Goal: Transaction & Acquisition: Purchase product/service

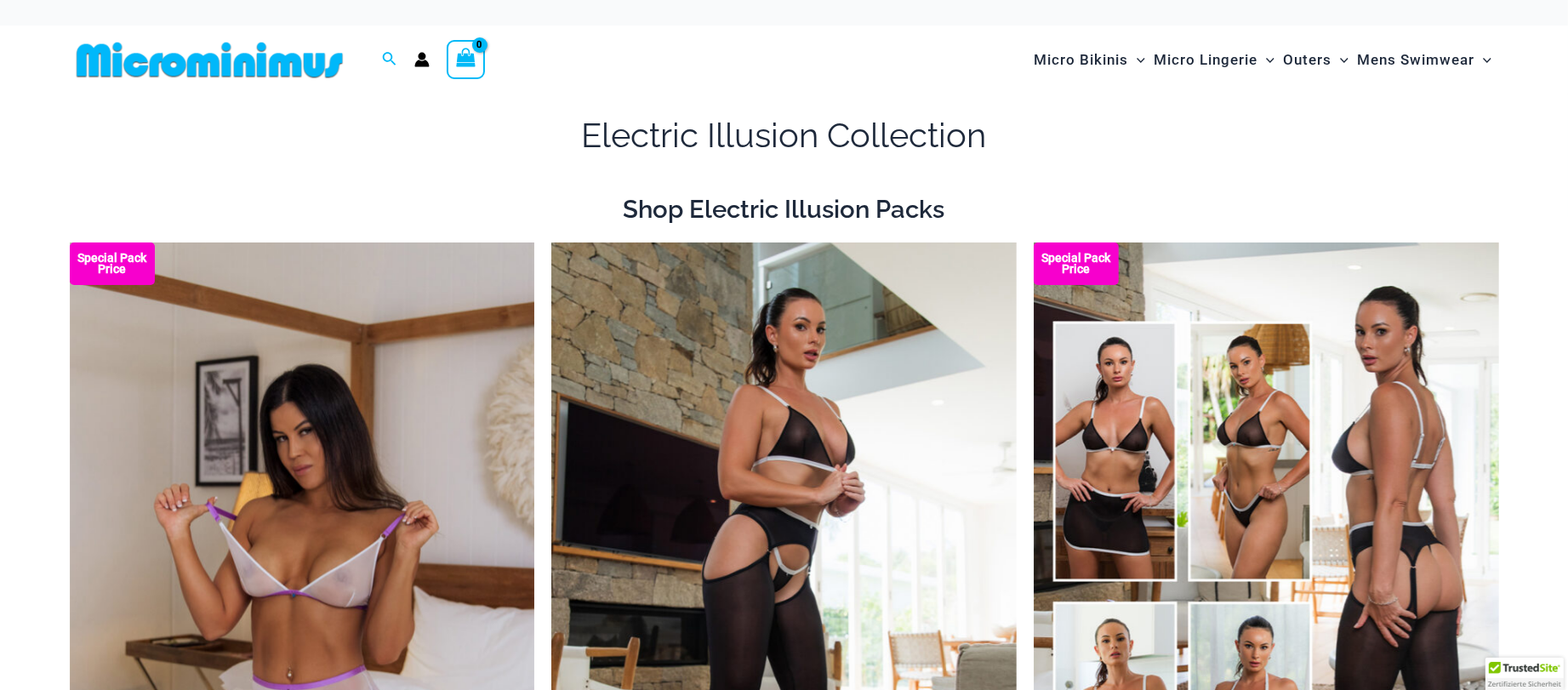
click at [259, 62] on img at bounding box center [210, 59] width 280 height 39
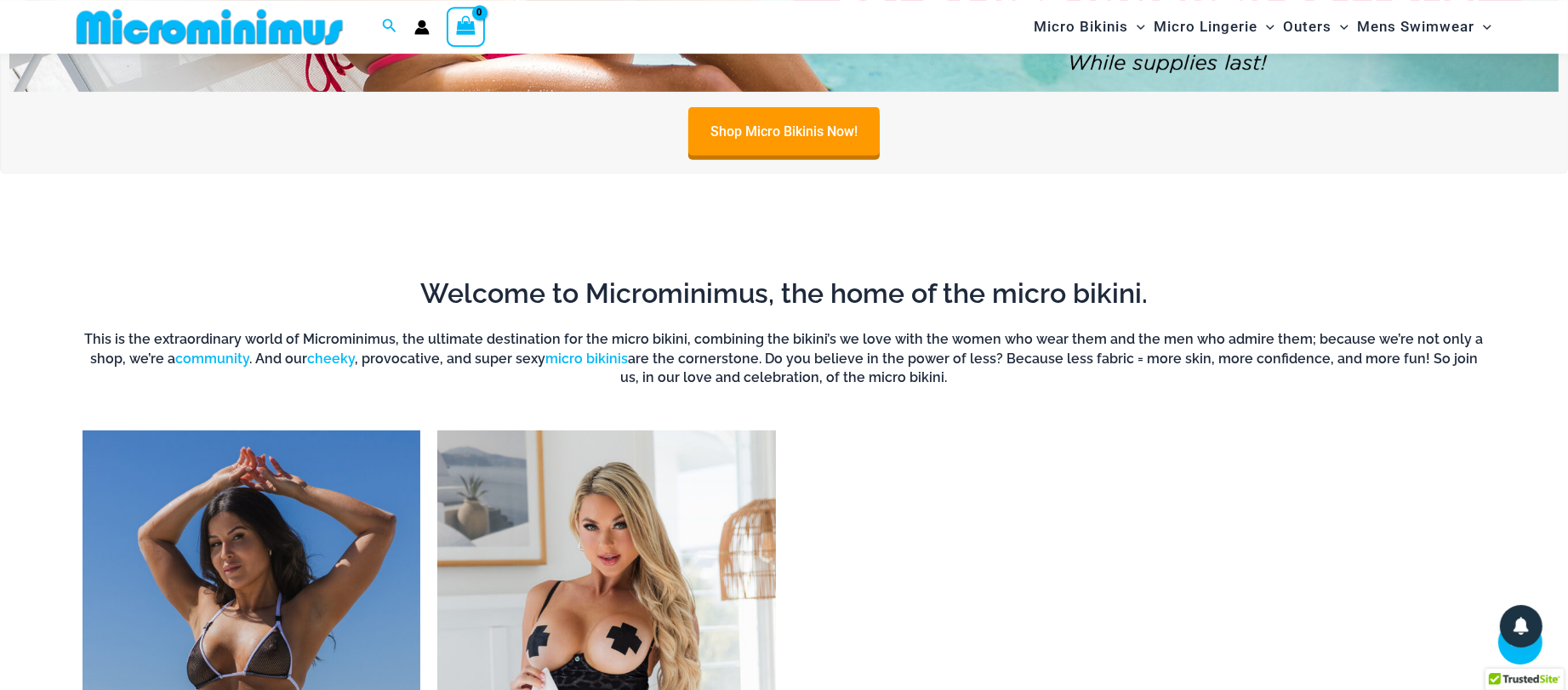
scroll to position [1455, 0]
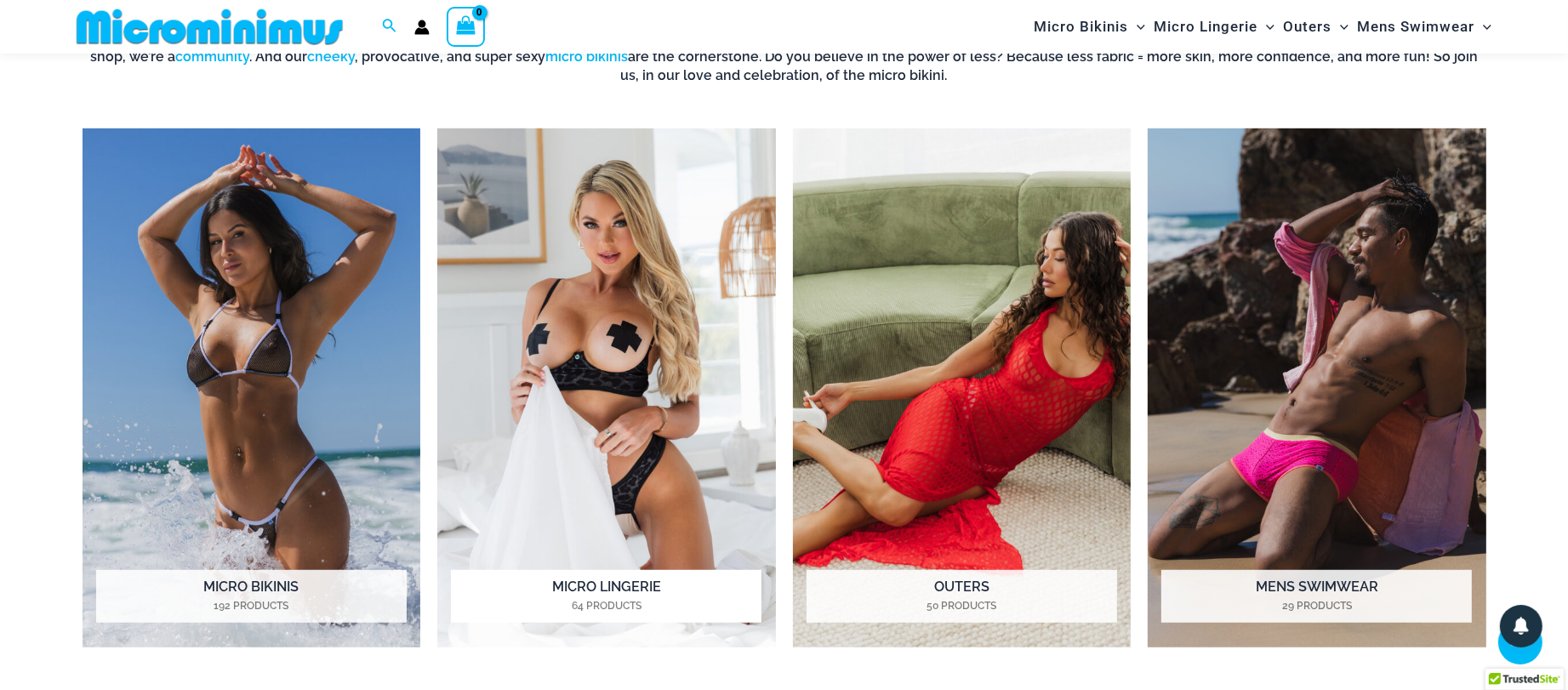
click at [655, 299] on img "Visit product category Micro Lingerie" at bounding box center [606, 388] width 338 height 520
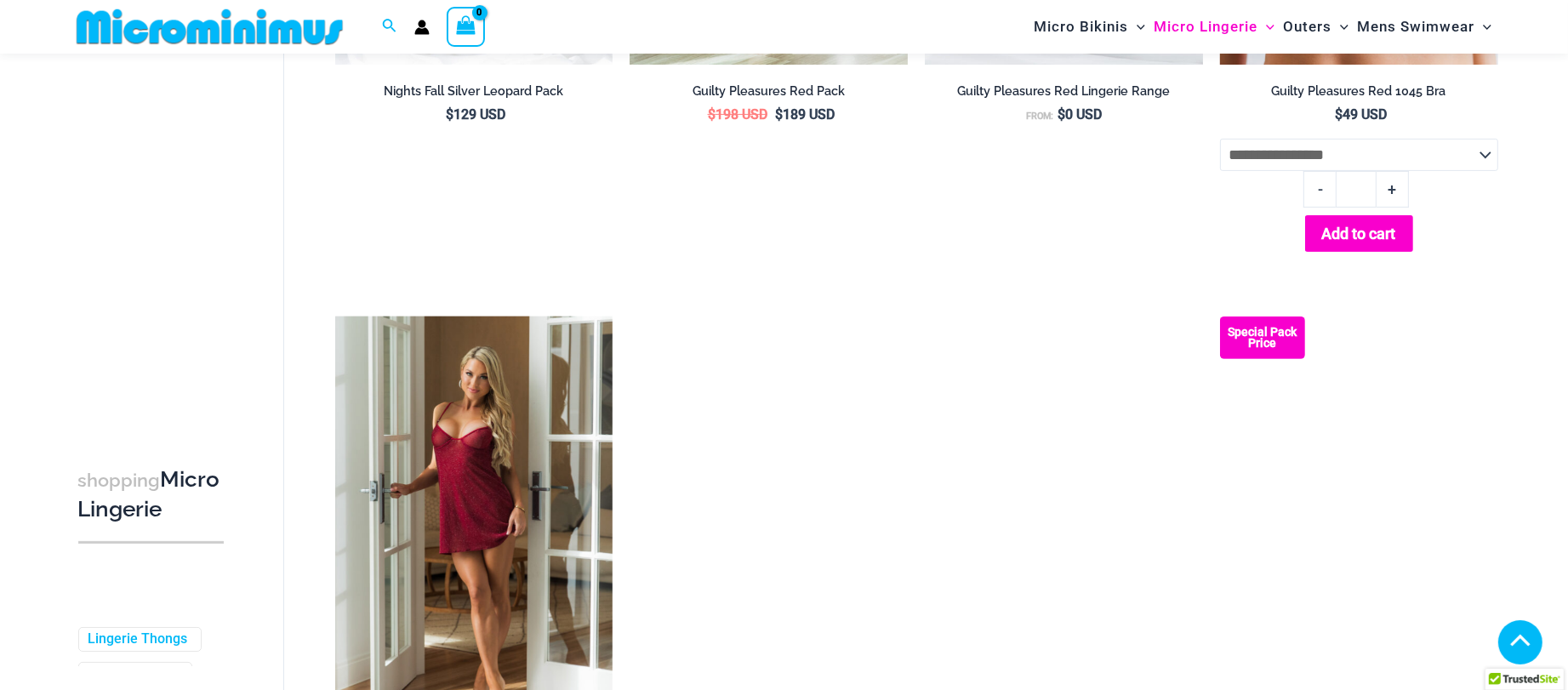
scroll to position [1183, 0]
